Goal: Transaction & Acquisition: Book appointment/travel/reservation

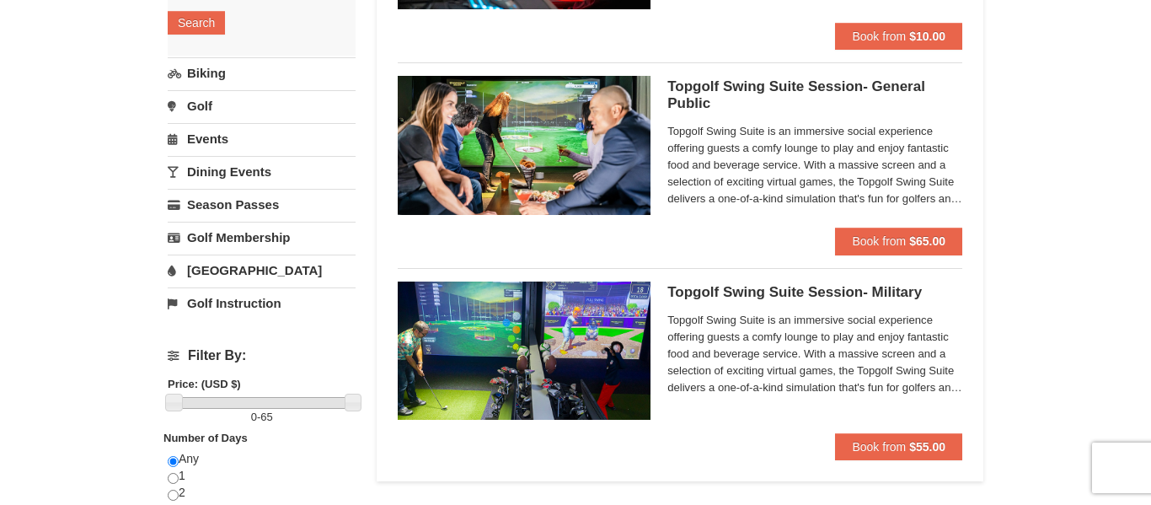
scroll to position [319, 0]
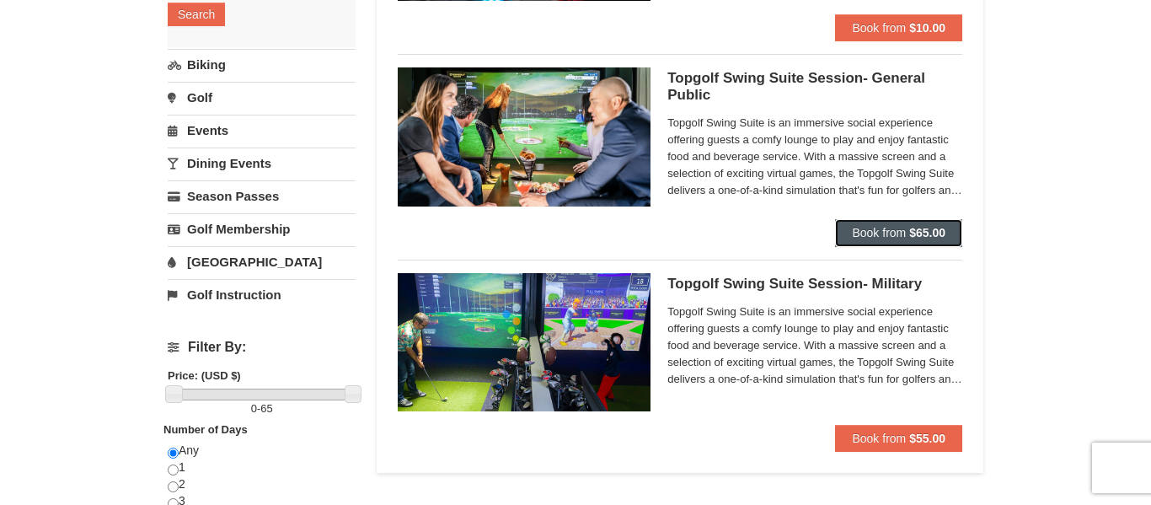
click at [934, 242] on button "Book from $65.00" at bounding box center [898, 232] width 127 height 27
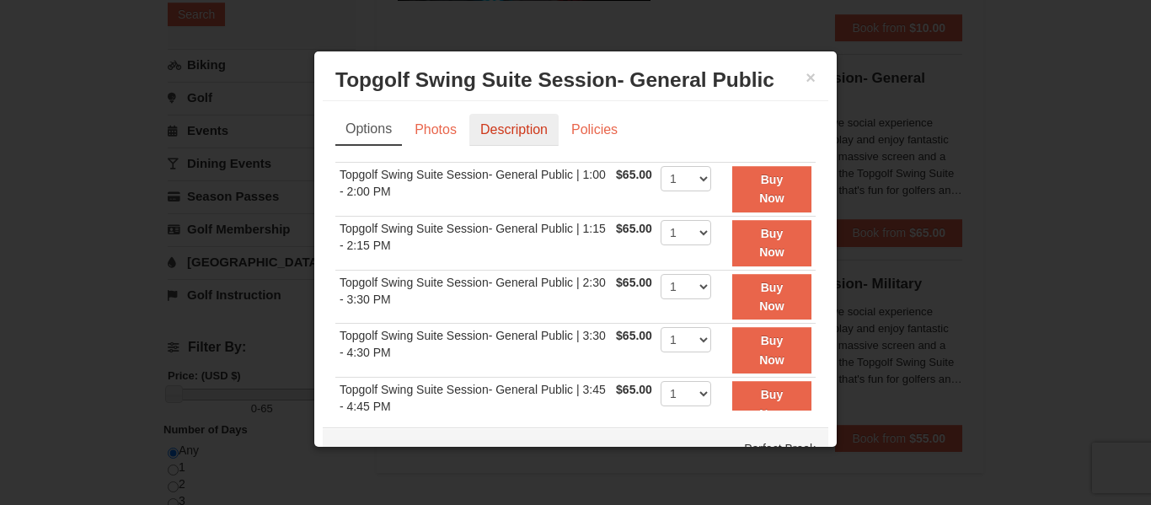
click at [514, 134] on link "Description" at bounding box center [513, 130] width 89 height 32
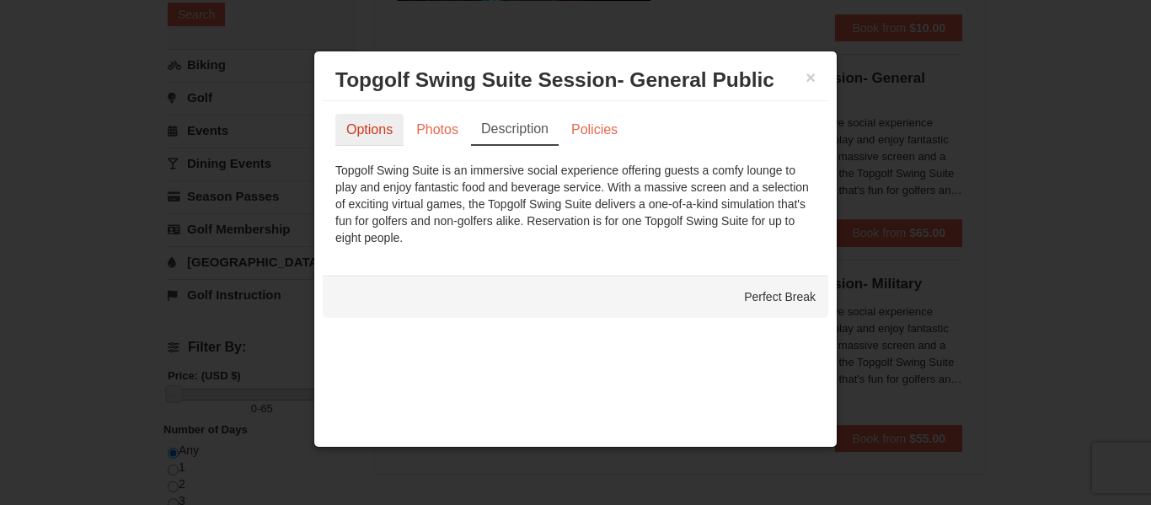
click at [369, 131] on link "Options" at bounding box center [369, 130] width 68 height 32
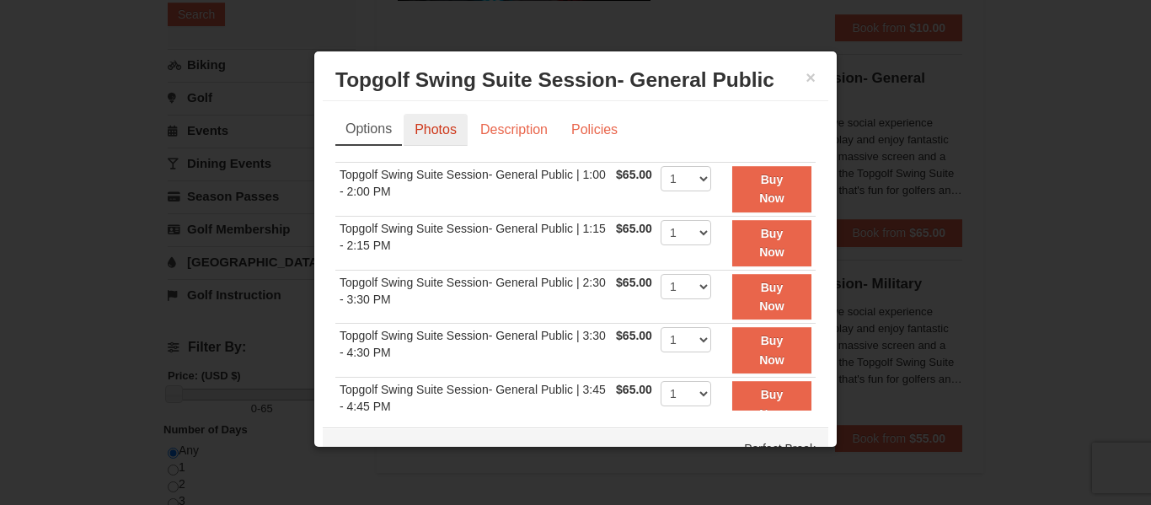
click at [442, 134] on link "Photos" at bounding box center [436, 130] width 64 height 32
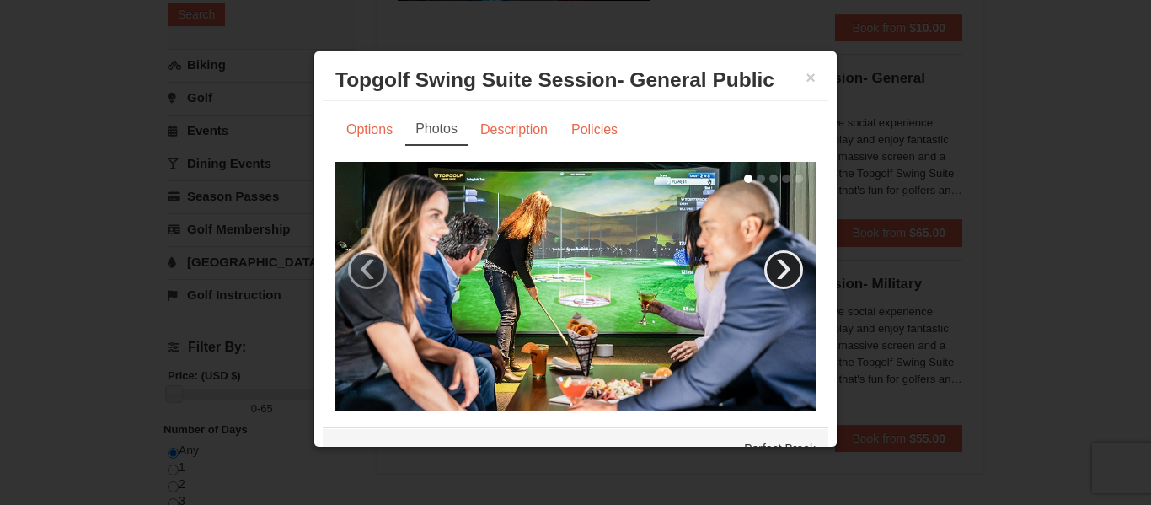
click at [786, 269] on link "›" at bounding box center [783, 269] width 39 height 39
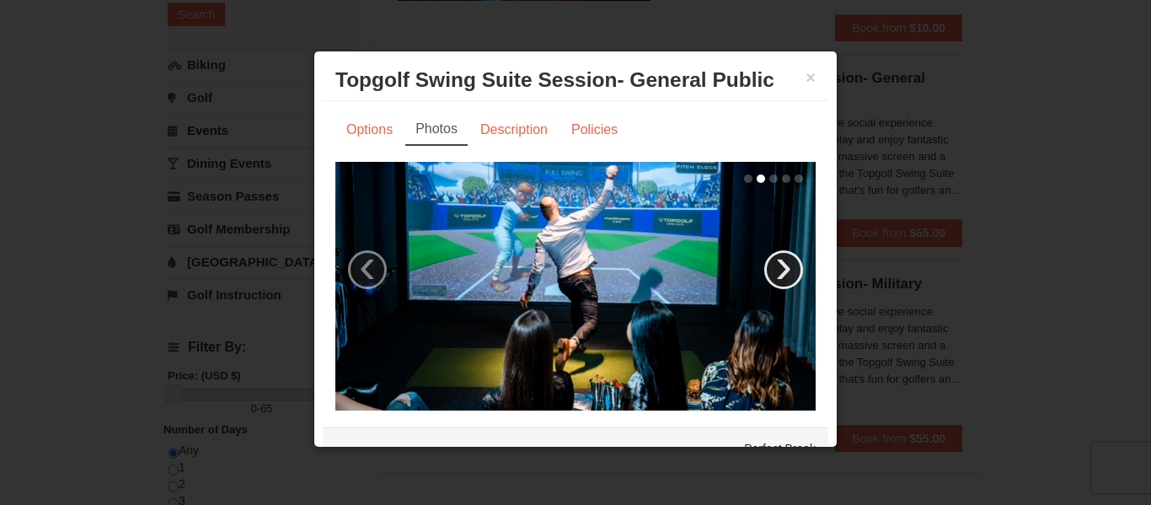
click at [786, 269] on link "›" at bounding box center [783, 269] width 39 height 39
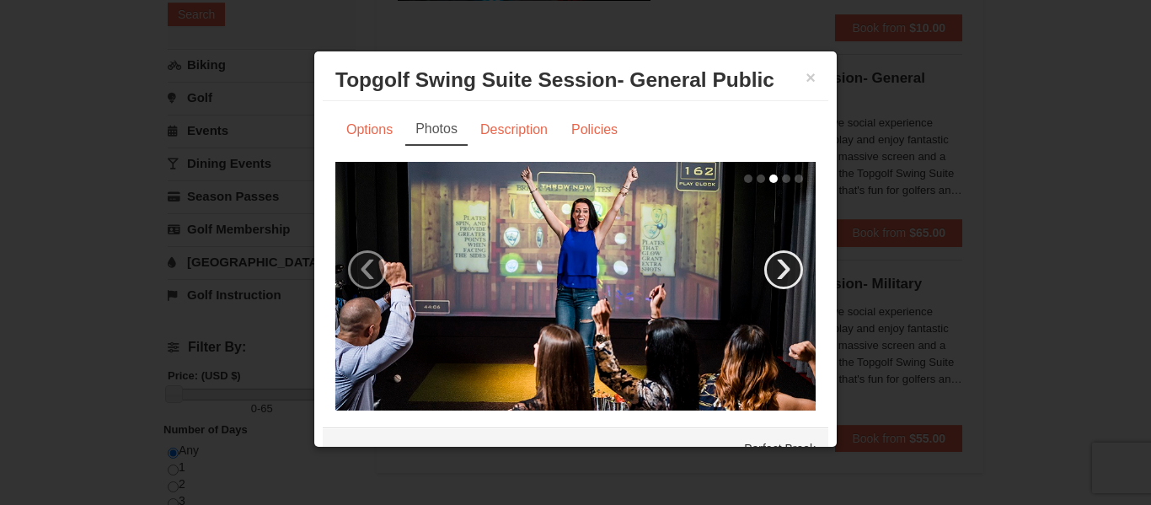
click at [786, 269] on link "›" at bounding box center [783, 269] width 39 height 39
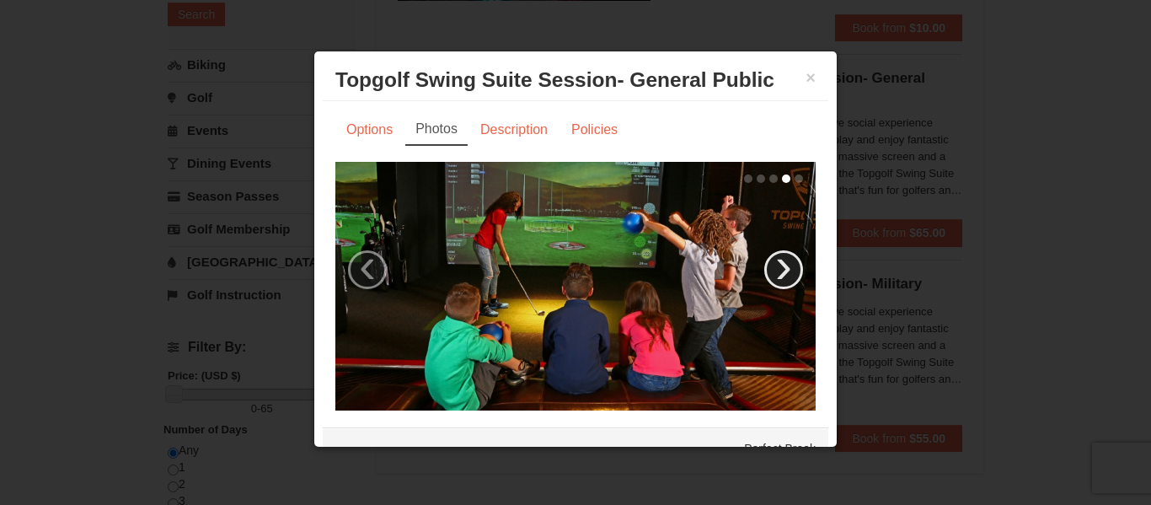
click at [786, 269] on link "›" at bounding box center [783, 269] width 39 height 39
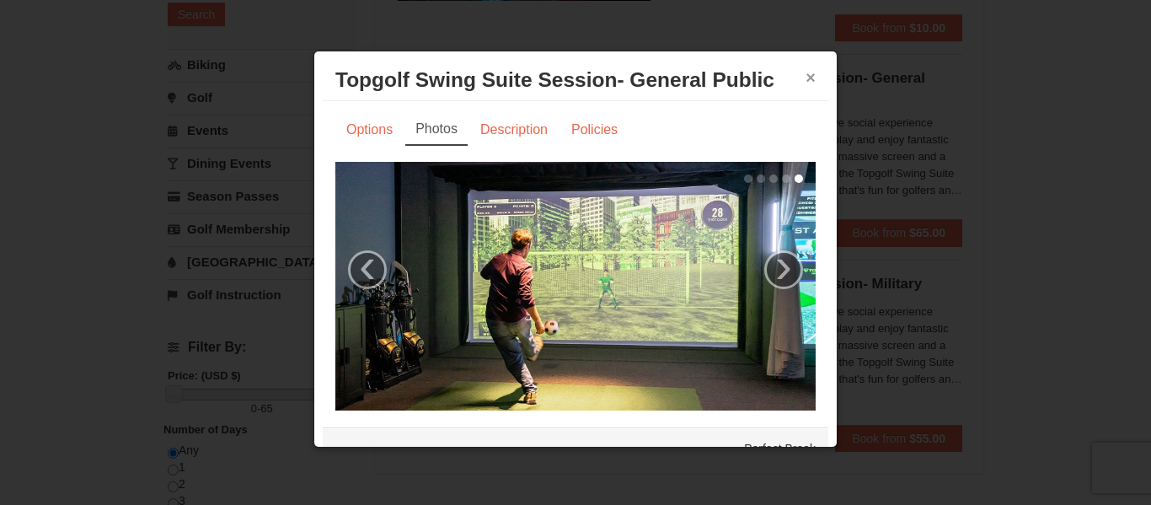
click at [812, 78] on button "×" at bounding box center [811, 77] width 10 height 17
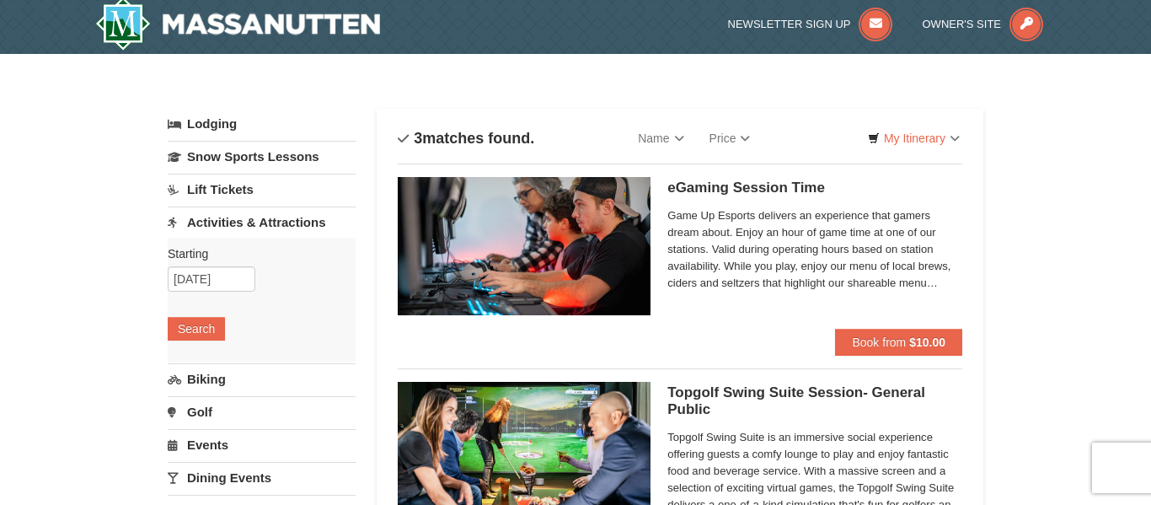
scroll to position [0, 0]
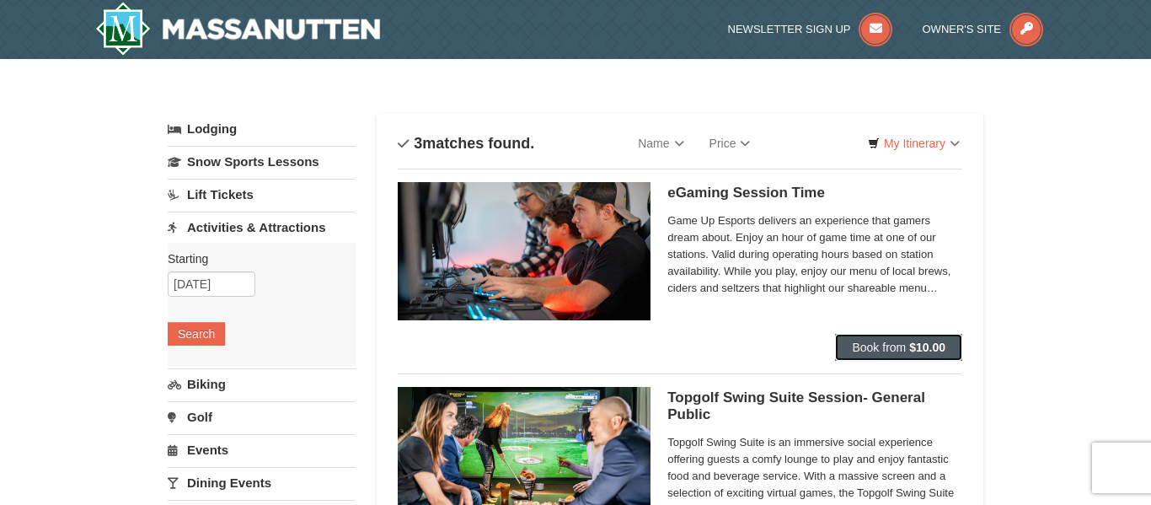
click at [880, 353] on span "Book from" at bounding box center [879, 347] width 54 height 13
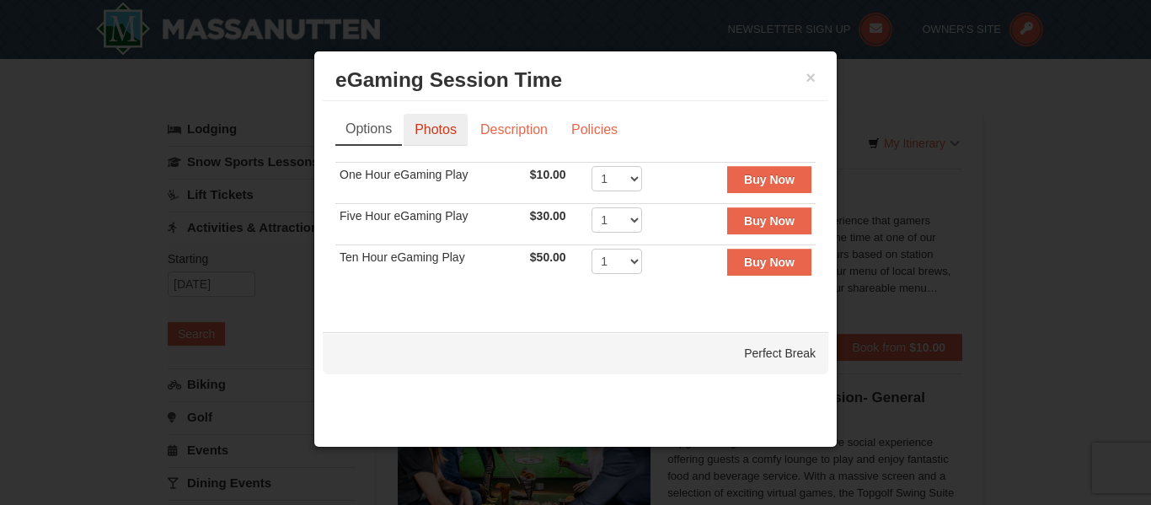
click at [443, 130] on link "Photos" at bounding box center [436, 130] width 64 height 32
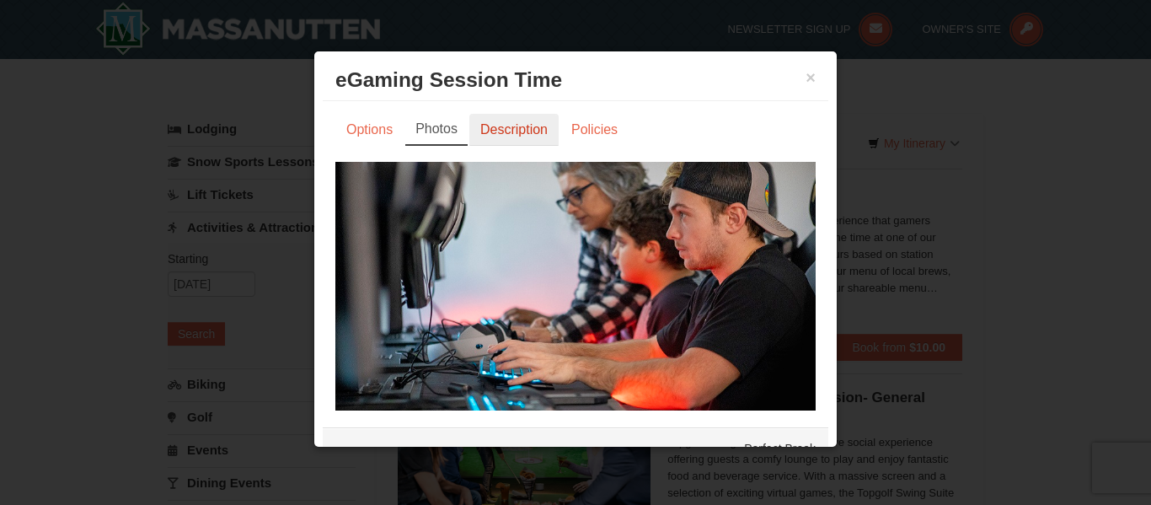
click at [525, 132] on link "Description" at bounding box center [513, 130] width 89 height 32
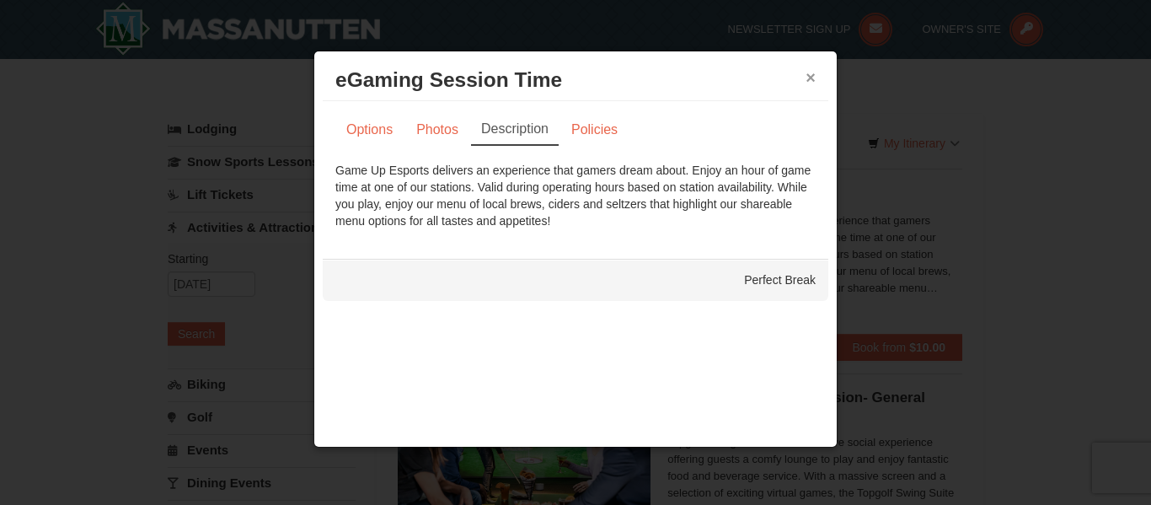
click at [812, 78] on button "×" at bounding box center [811, 77] width 10 height 17
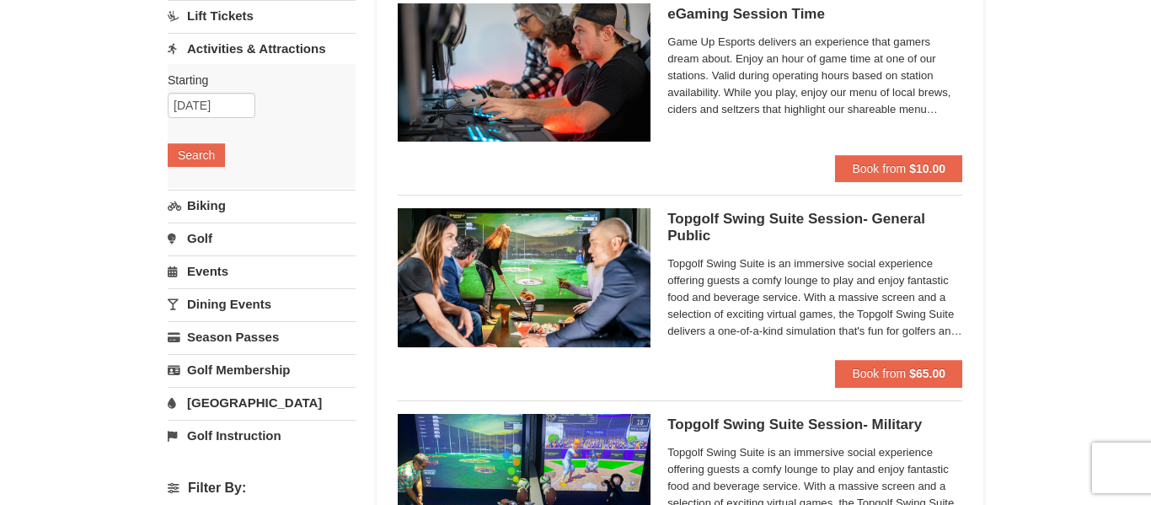
scroll to position [180, 0]
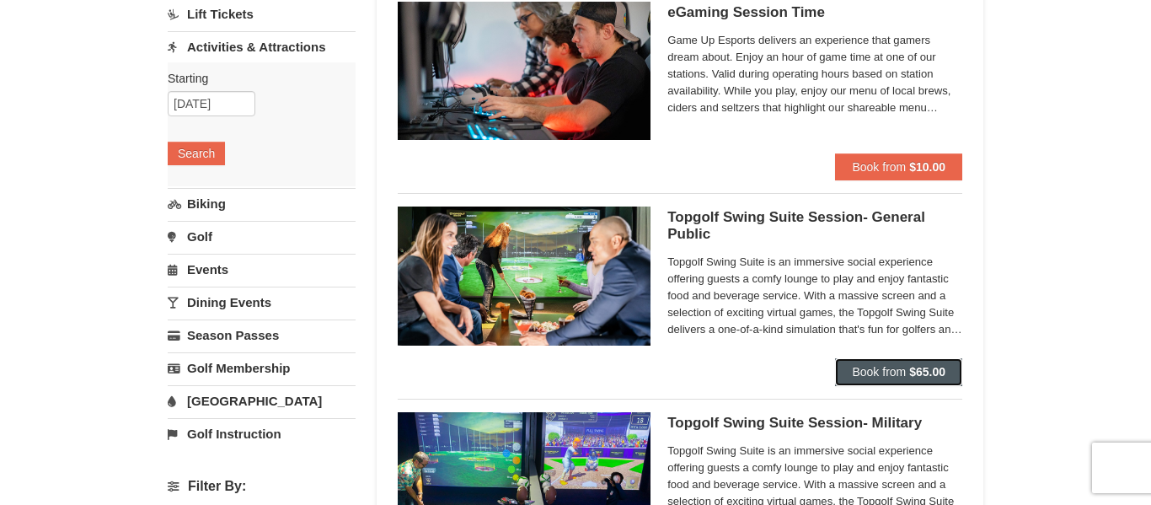
click at [904, 381] on button "Book from $65.00" at bounding box center [898, 371] width 127 height 27
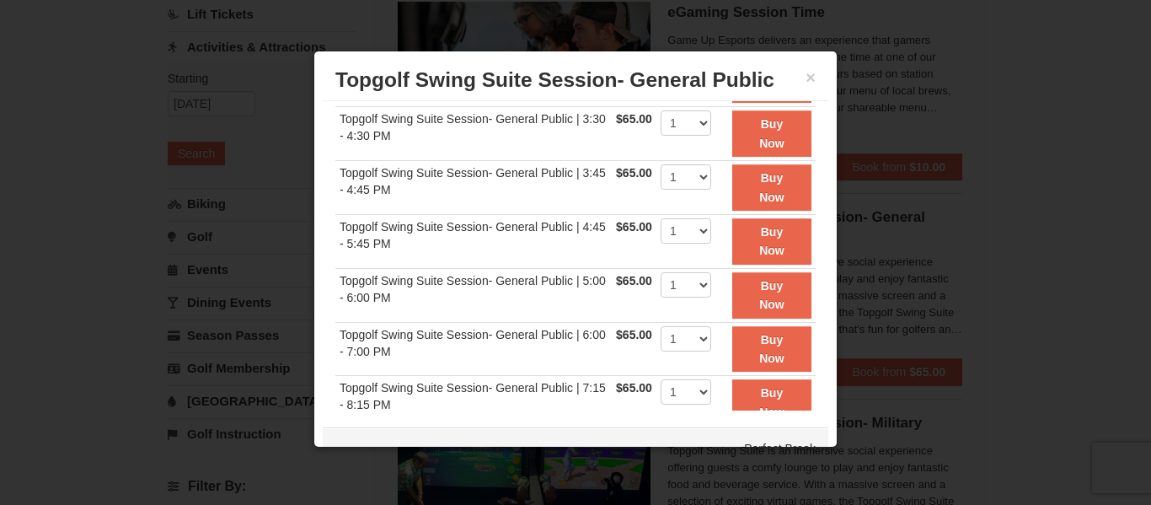
scroll to position [0, 0]
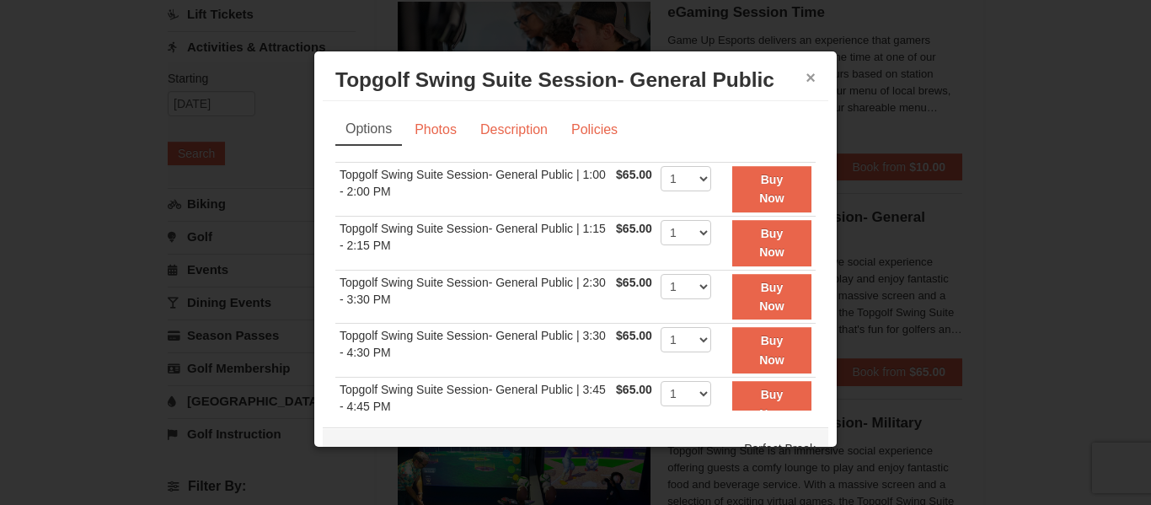
click at [812, 76] on button "×" at bounding box center [811, 77] width 10 height 17
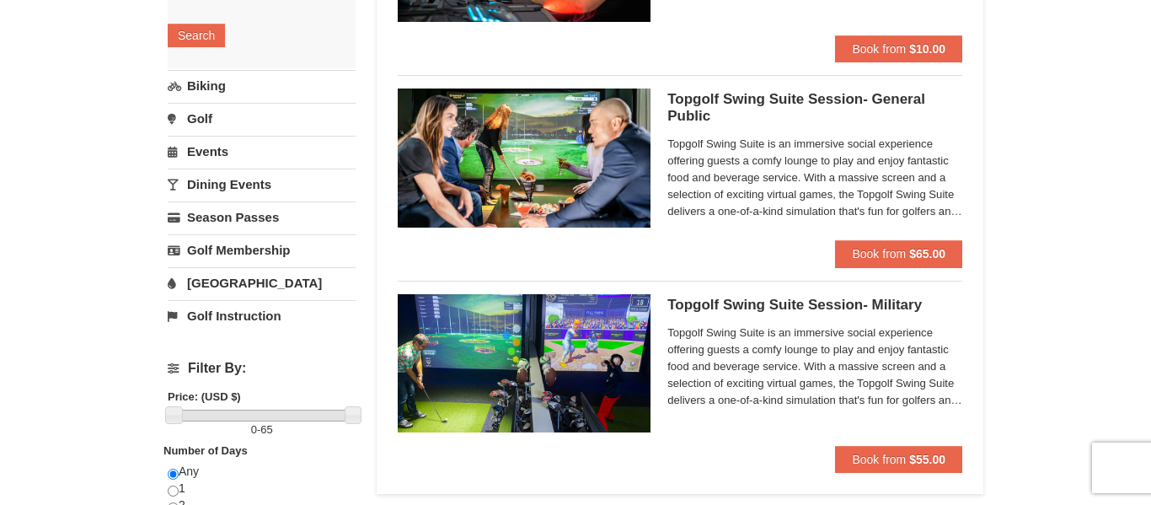
scroll to position [303, 0]
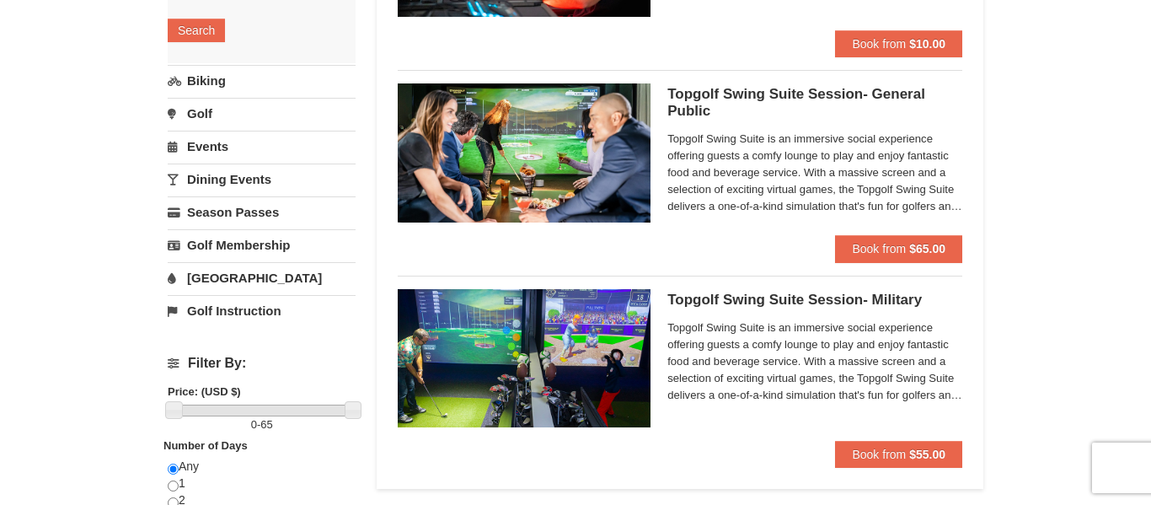
click at [243, 310] on link "Golf Instruction" at bounding box center [262, 310] width 188 height 31
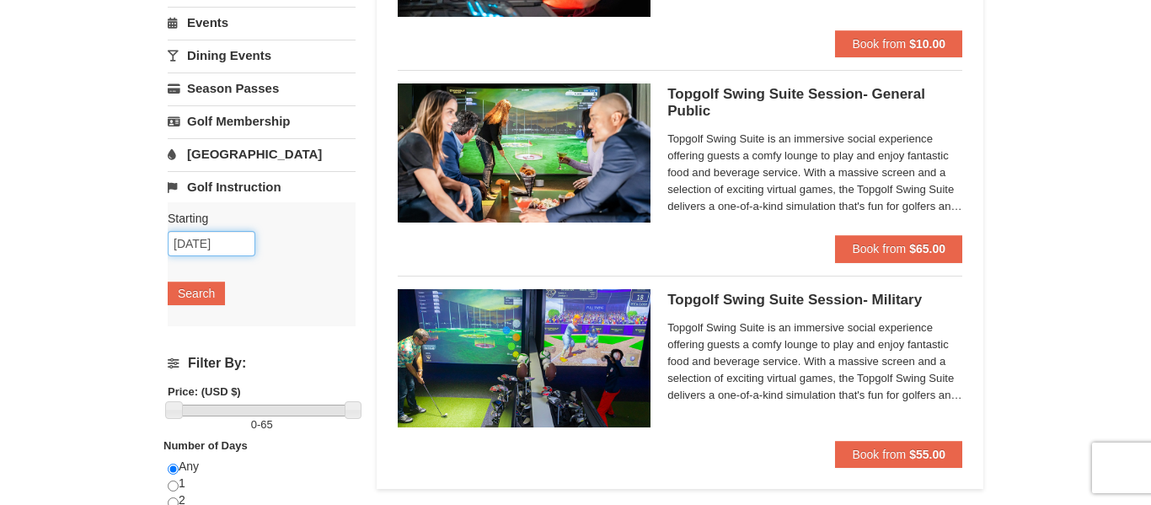
click at [240, 248] on input "10/10/2025" at bounding box center [212, 243] width 88 height 25
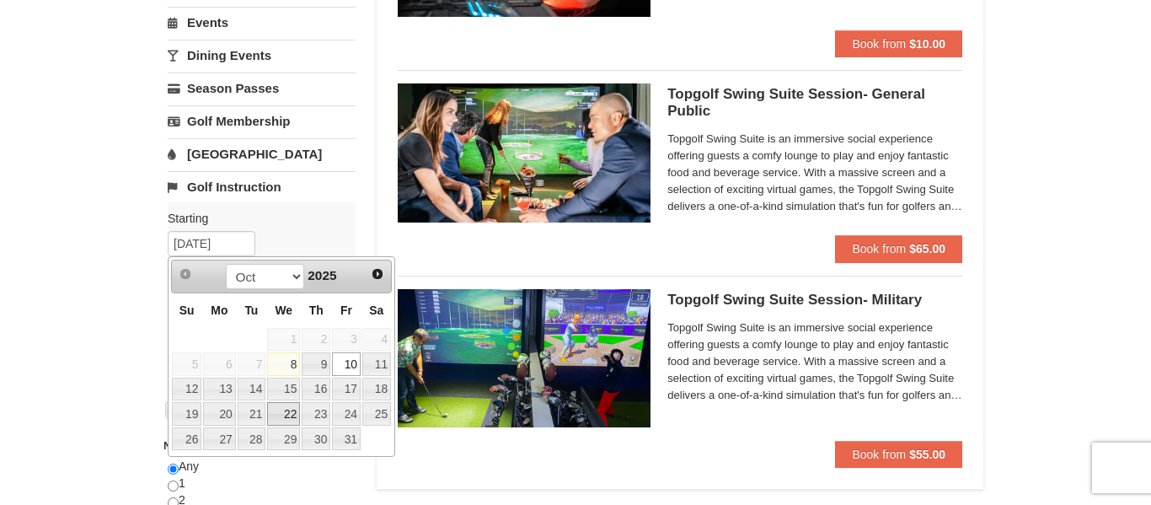
click at [296, 410] on link "22" at bounding box center [283, 414] width 33 height 24
type input "[DATE]"
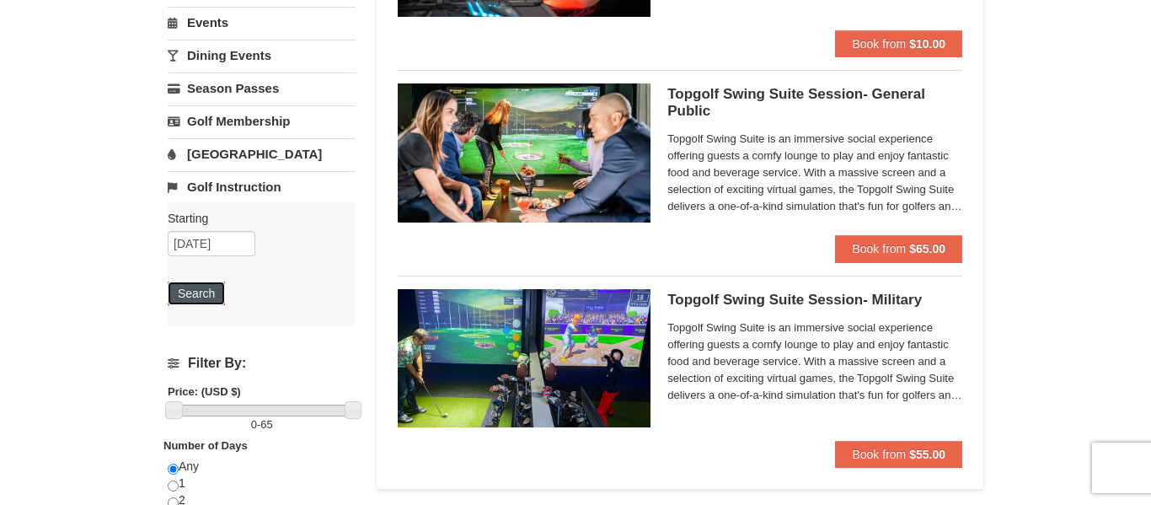
click at [183, 301] on button "Search" at bounding box center [196, 294] width 57 height 24
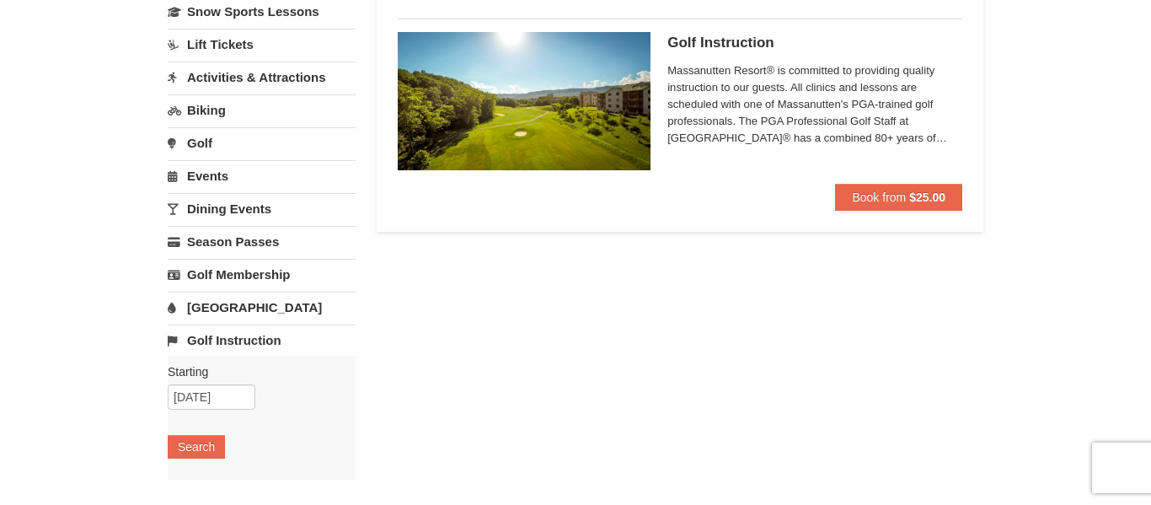
scroll to position [148, 0]
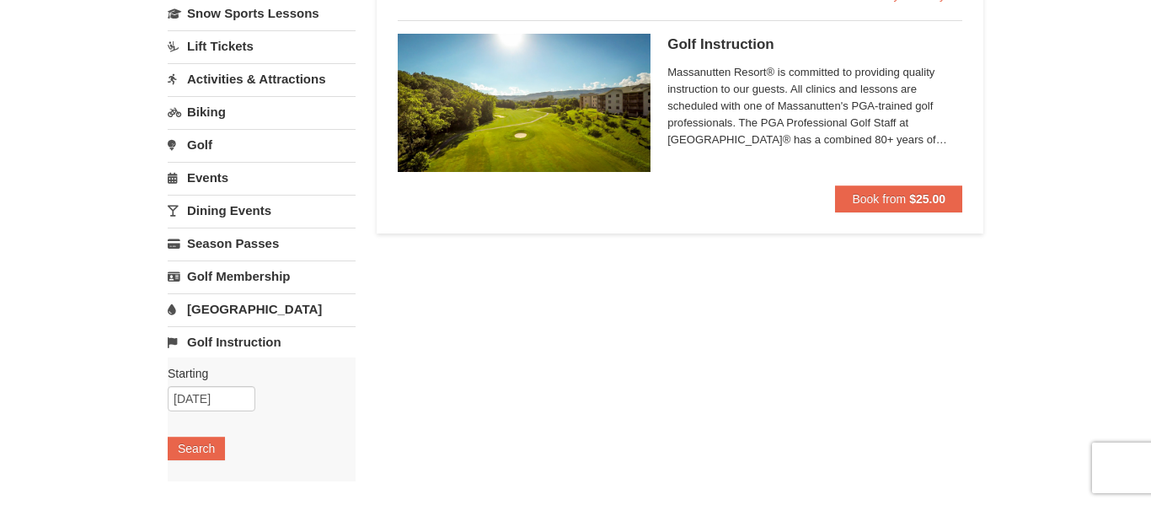
click at [197, 153] on link "Golf" at bounding box center [262, 144] width 188 height 31
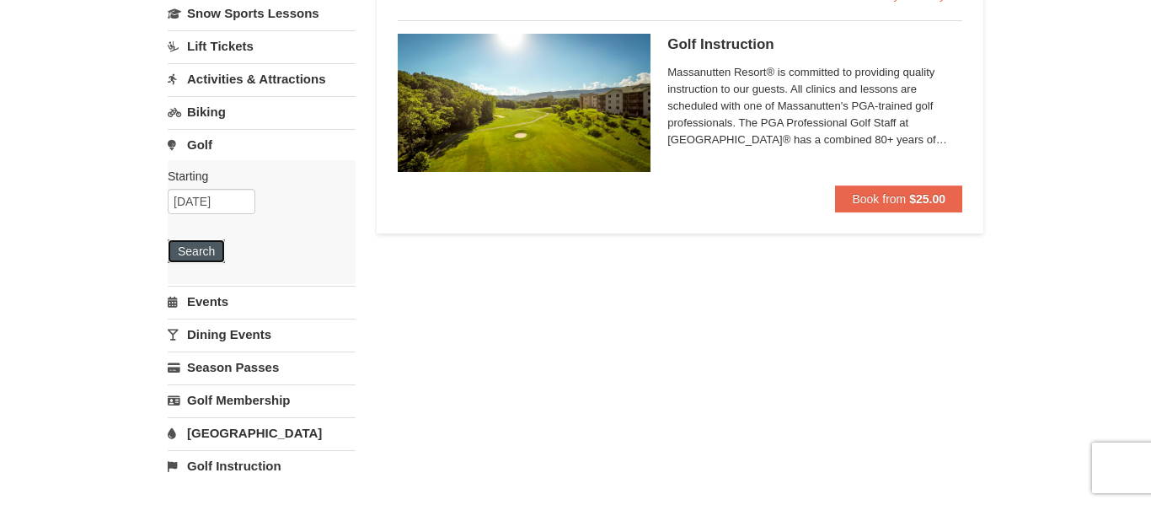
click at [211, 253] on button "Search" at bounding box center [196, 251] width 57 height 24
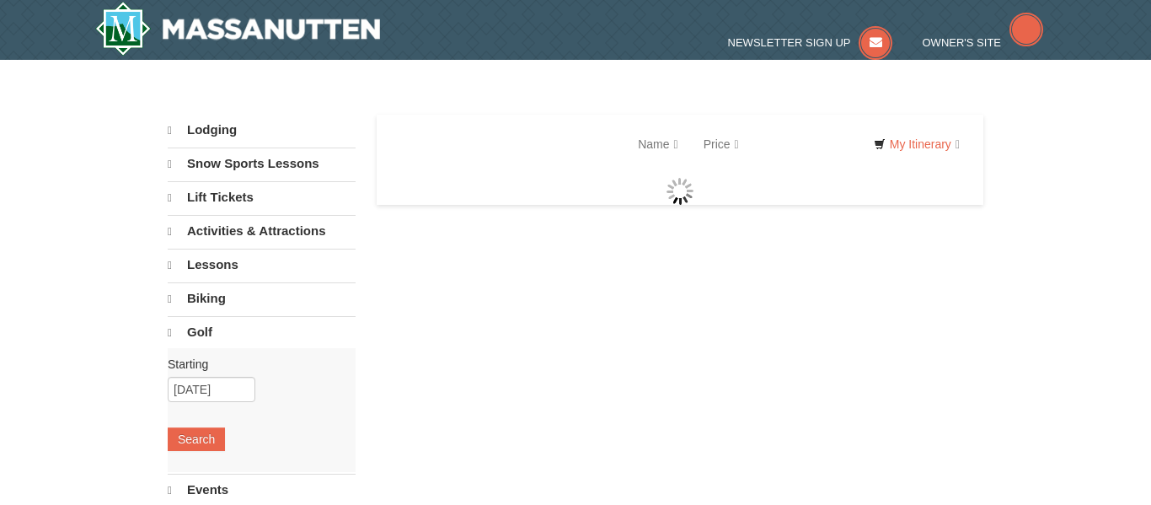
select select "10"
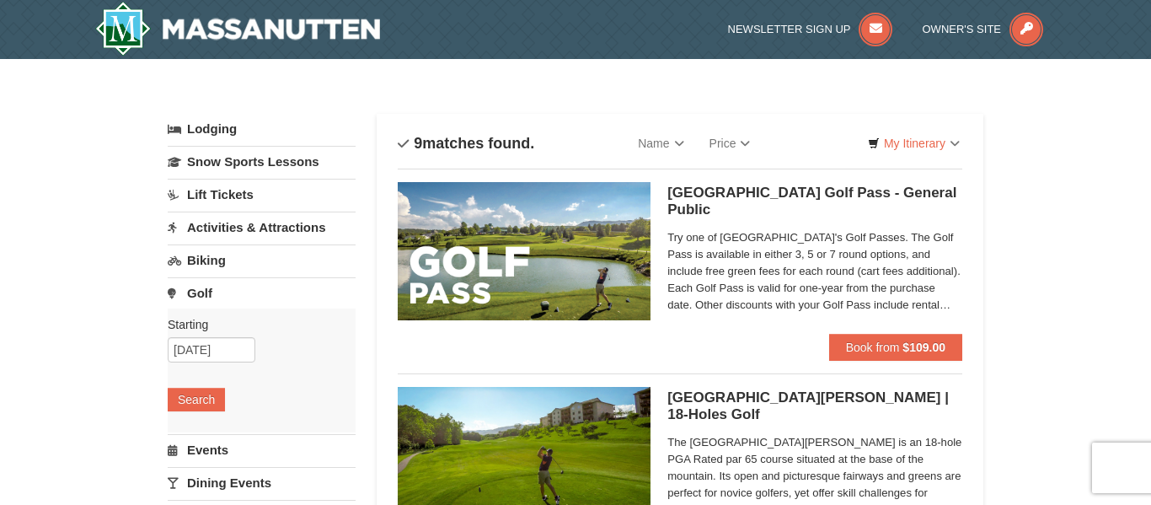
click at [243, 225] on link "Activities & Attractions" at bounding box center [262, 227] width 188 height 31
click at [202, 337] on button "Search" at bounding box center [196, 334] width 57 height 24
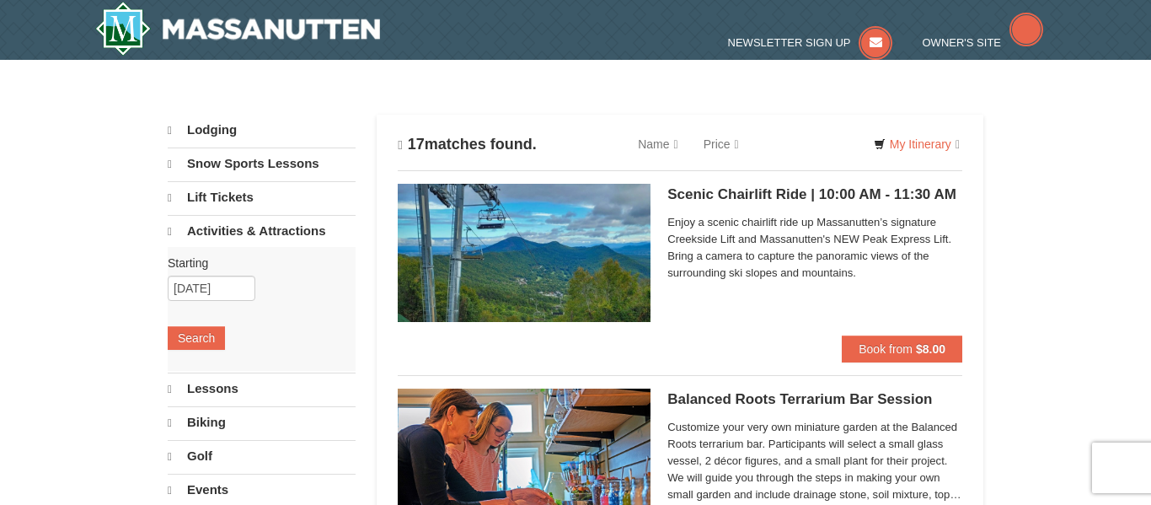
select select "10"
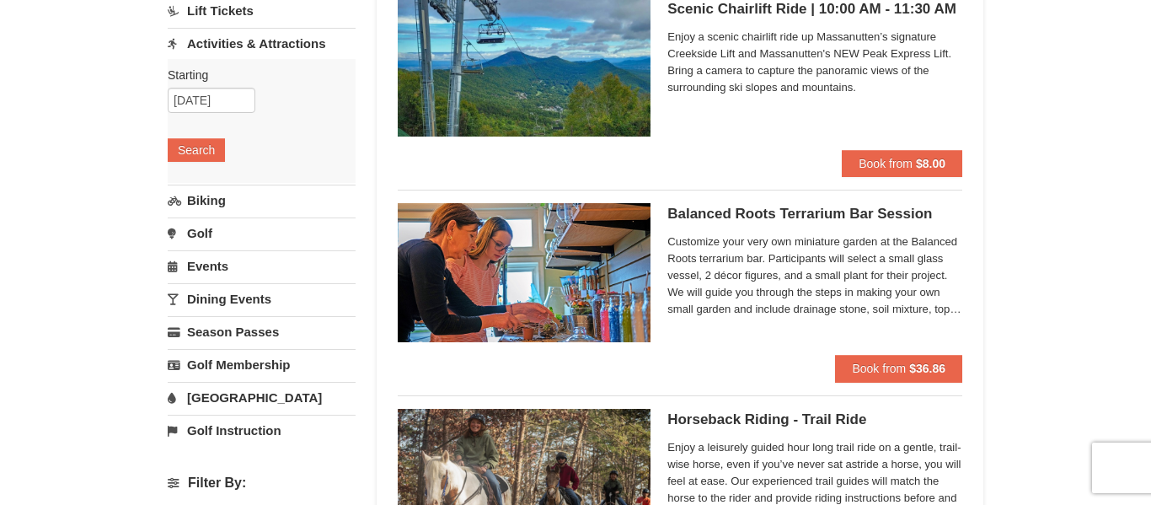
scroll to position [187, 0]
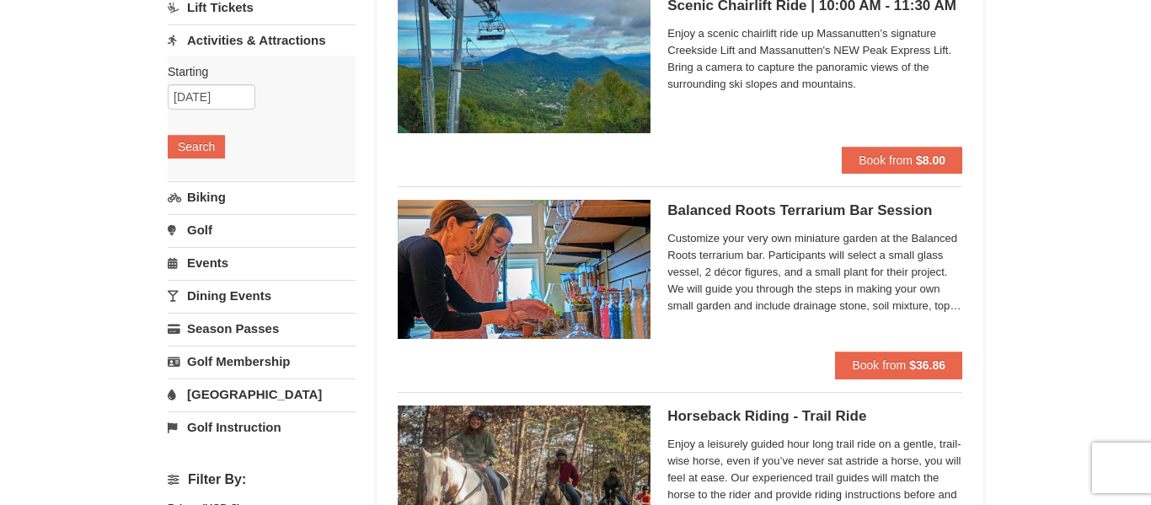
click at [264, 296] on link "Dining Events" at bounding box center [262, 295] width 188 height 31
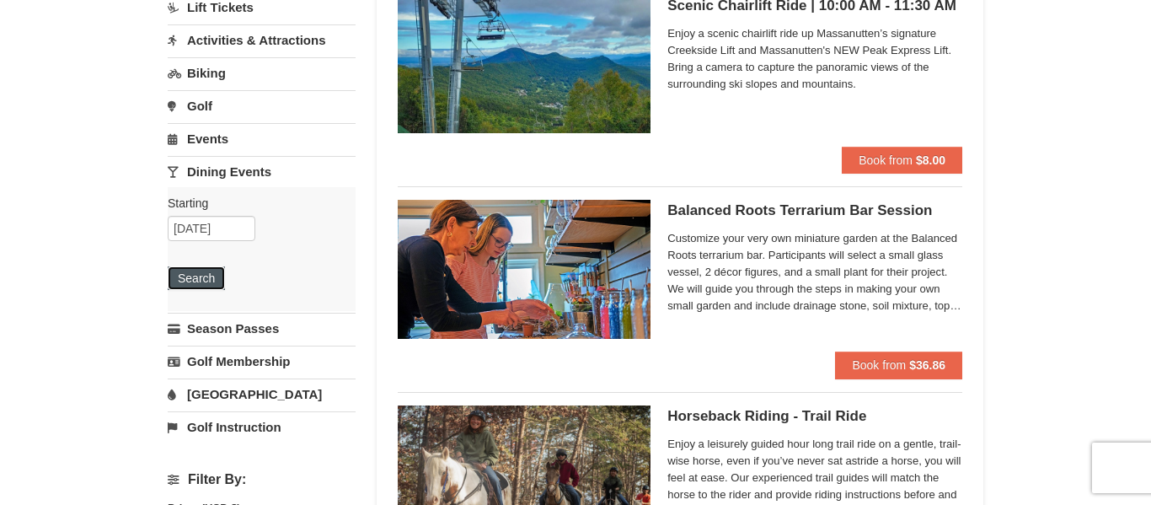
click at [197, 277] on button "Search" at bounding box center [196, 278] width 57 height 24
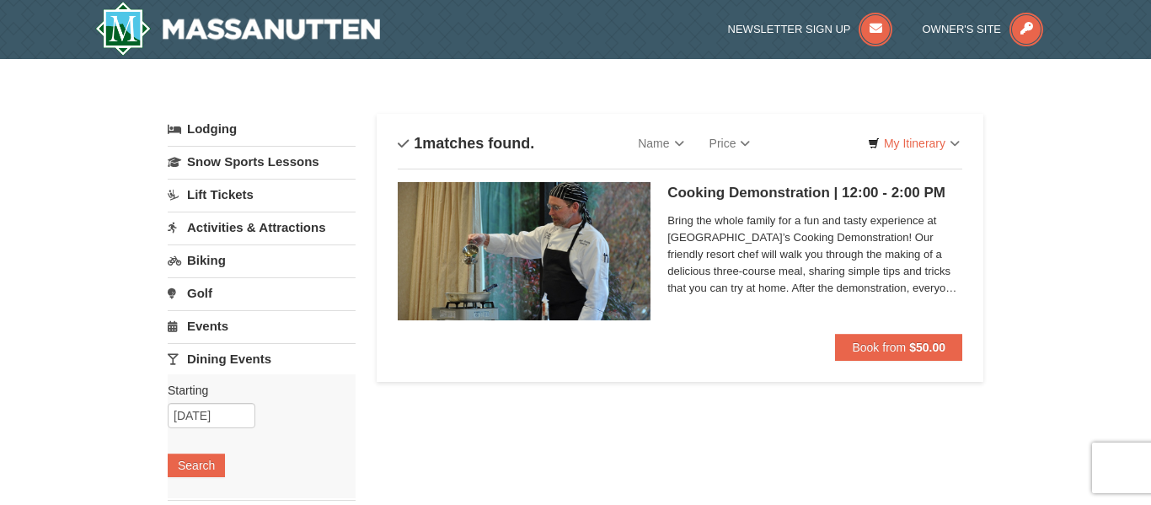
scroll to position [1, 0]
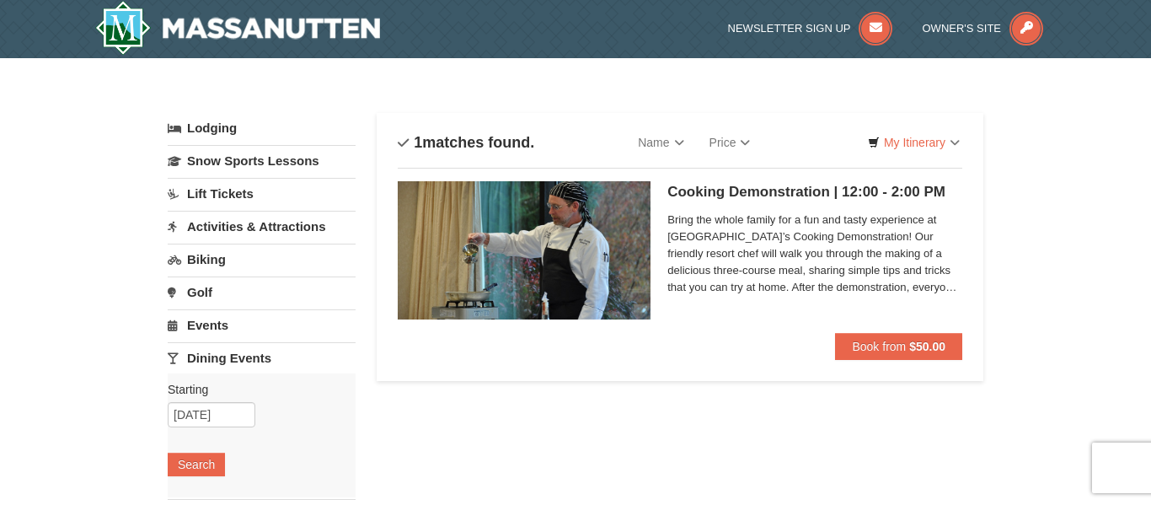
click at [217, 332] on link "Events" at bounding box center [262, 324] width 188 height 31
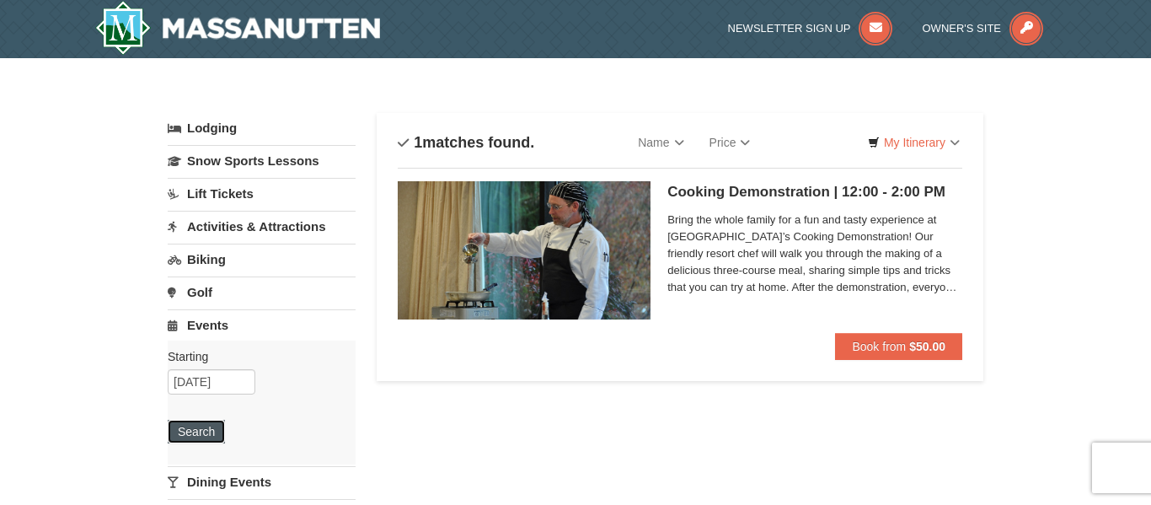
click at [190, 427] on button "Search" at bounding box center [196, 432] width 57 height 24
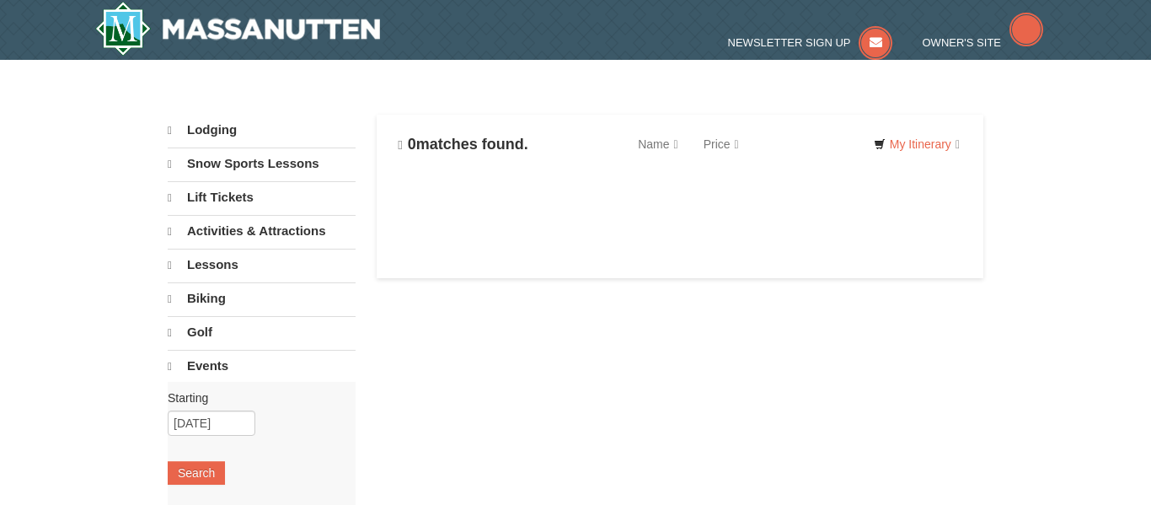
select select "10"
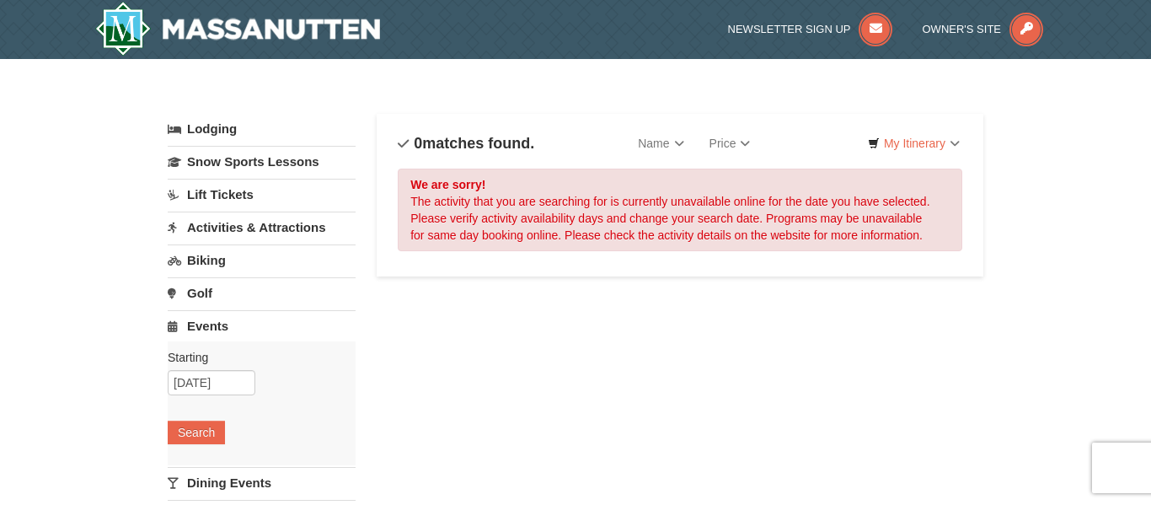
click at [209, 260] on link "Biking" at bounding box center [262, 259] width 188 height 31
click at [220, 364] on button "Search" at bounding box center [196, 367] width 57 height 24
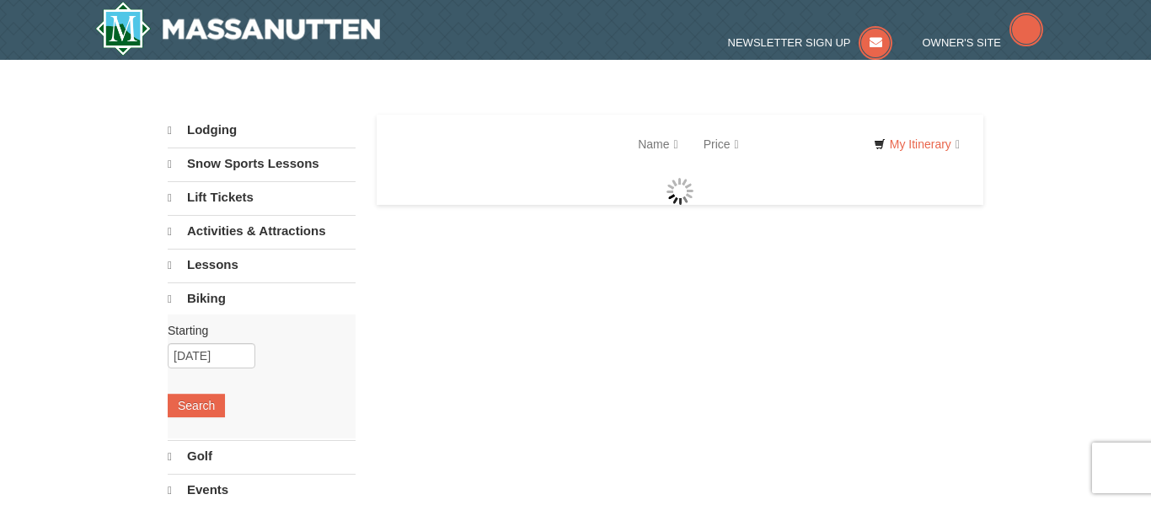
select select "10"
